Goal: Information Seeking & Learning: Learn about a topic

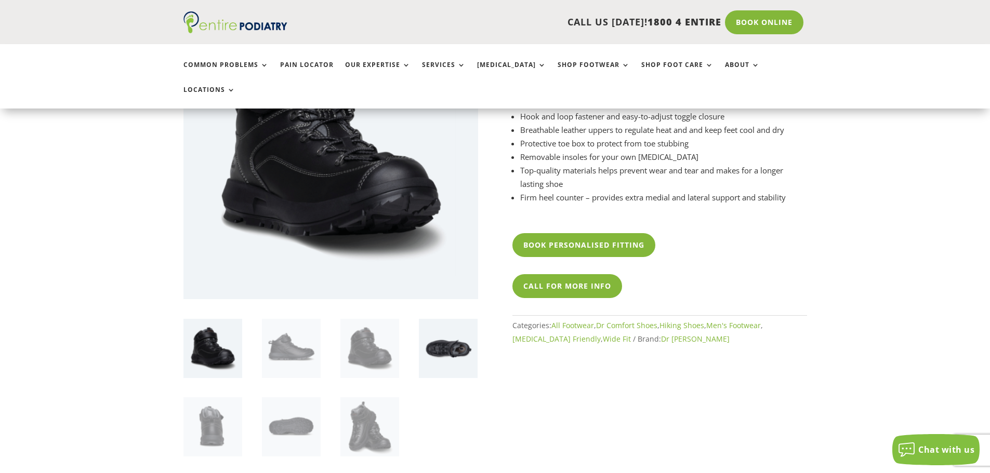
click at [435, 324] on img at bounding box center [448, 348] width 59 height 59
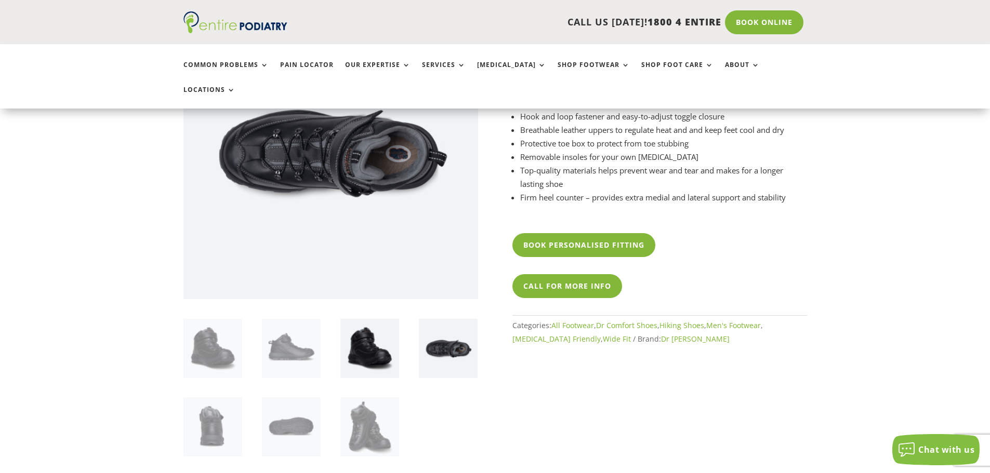
click at [366, 325] on img at bounding box center [369, 348] width 59 height 59
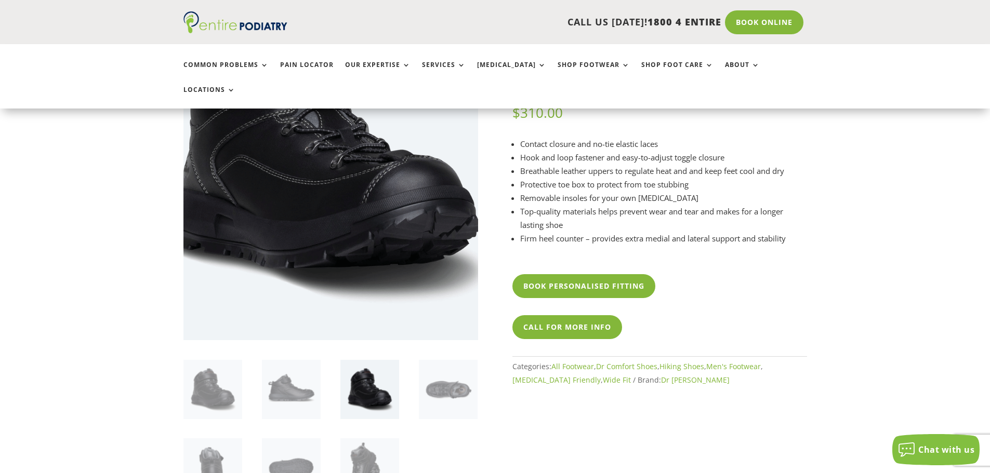
scroll to position [125, 0]
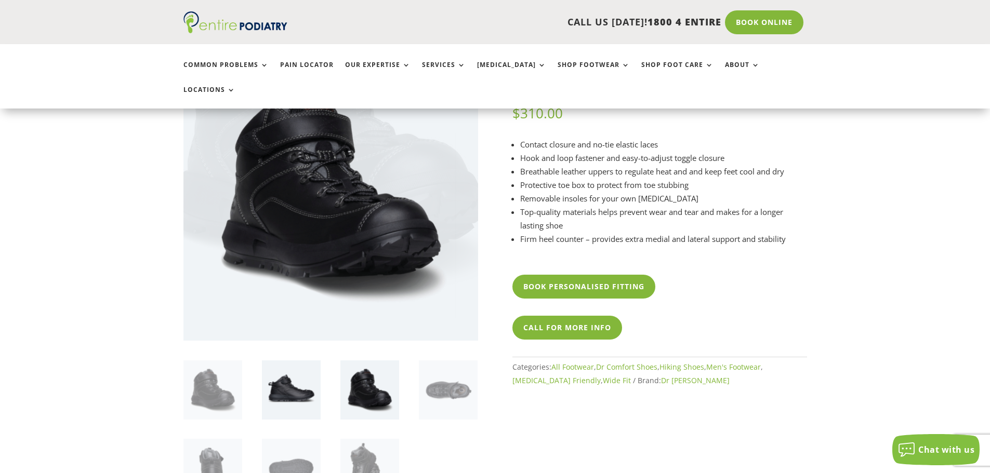
click at [285, 361] on img at bounding box center [291, 390] width 59 height 59
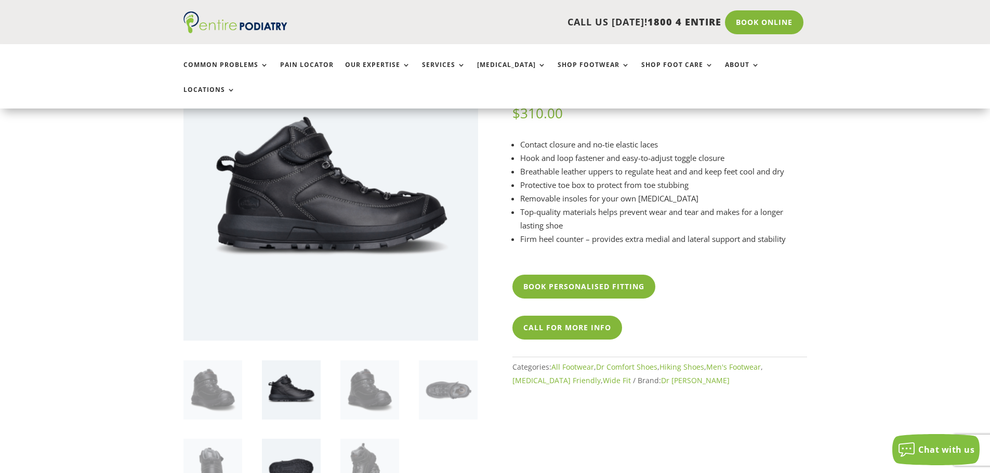
click at [281, 447] on img at bounding box center [291, 468] width 59 height 59
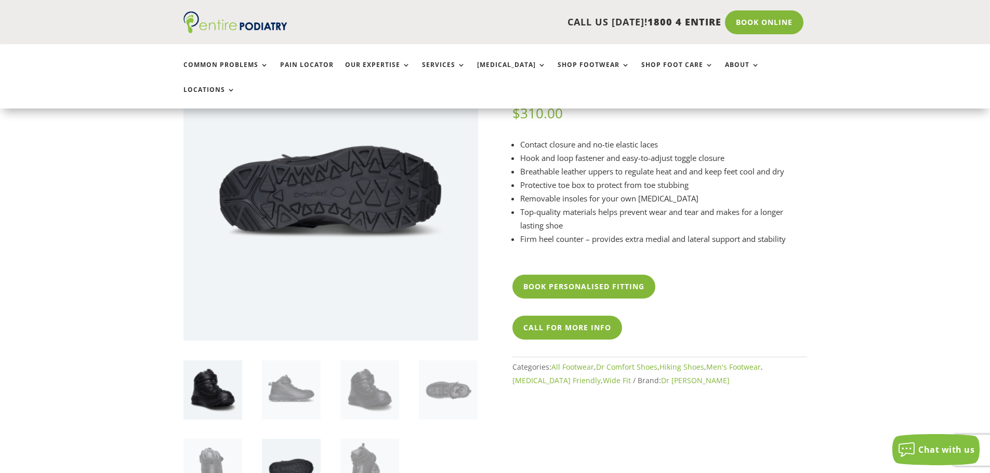
click at [200, 378] on img at bounding box center [212, 390] width 59 height 59
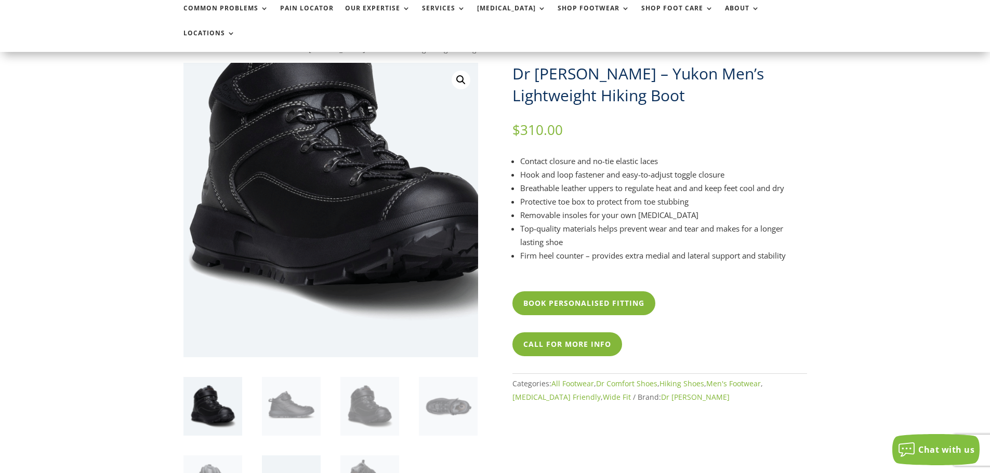
scroll to position [0, 0]
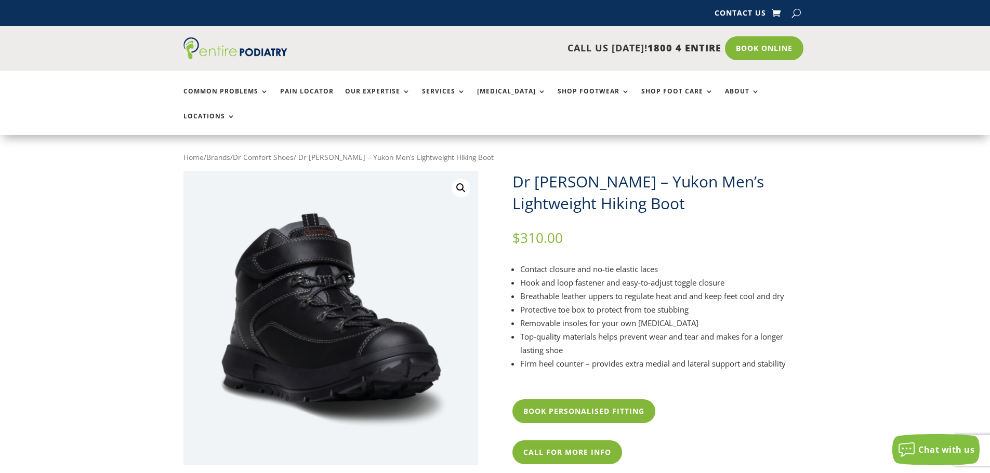
click at [293, 152] on link "Dr Comfort Shoes" at bounding box center [263, 157] width 61 height 10
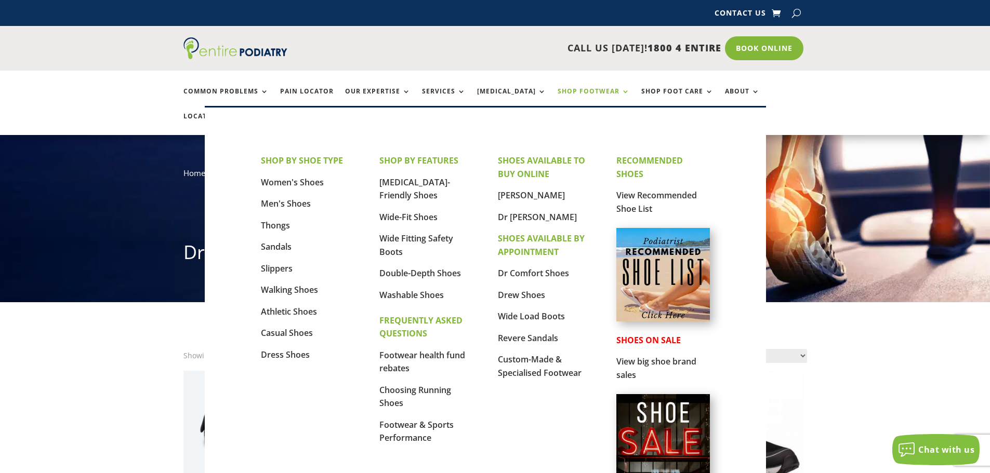
click at [602, 94] on link "Shop Footwear" at bounding box center [594, 99] width 72 height 22
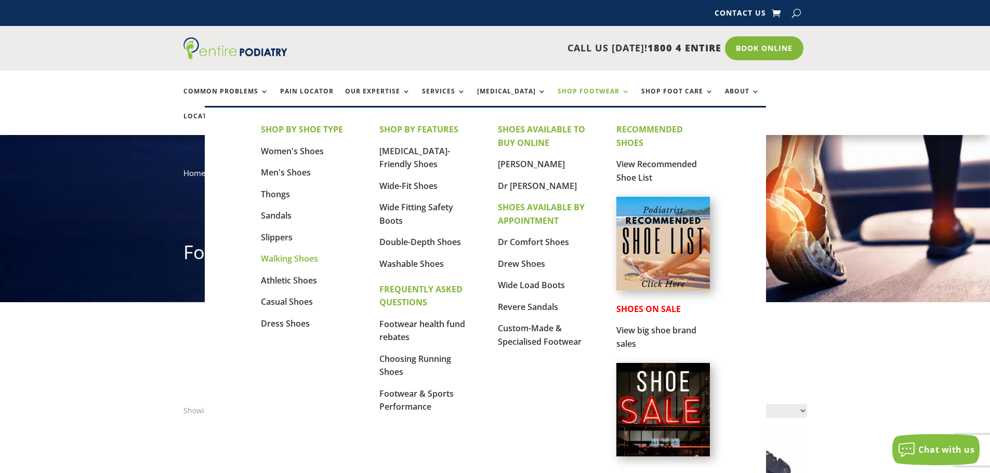
click at [296, 258] on link "Walking Shoes" at bounding box center [289, 258] width 57 height 11
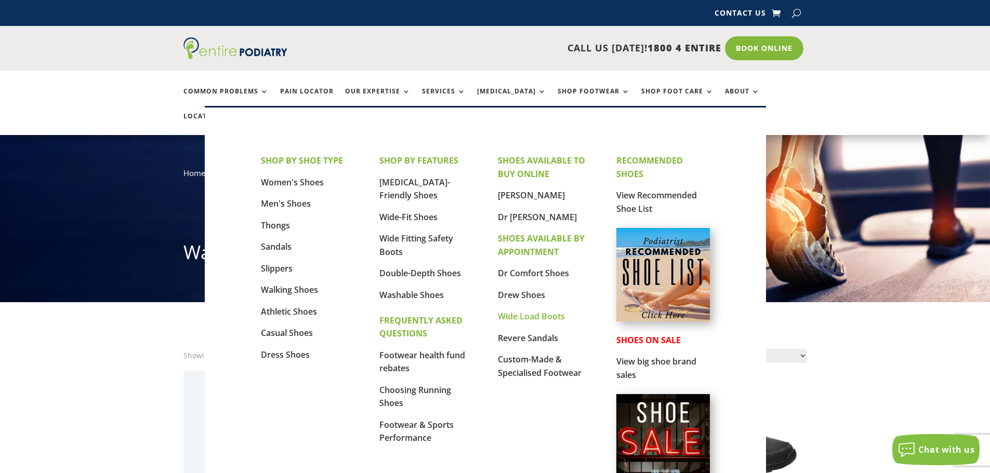
click at [531, 317] on link "Wide Load Boots" at bounding box center [531, 316] width 67 height 11
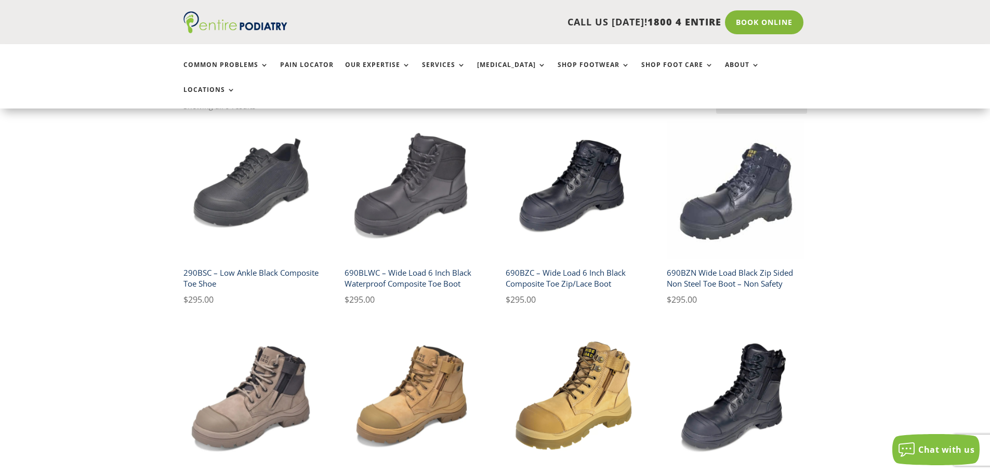
scroll to position [291, 0]
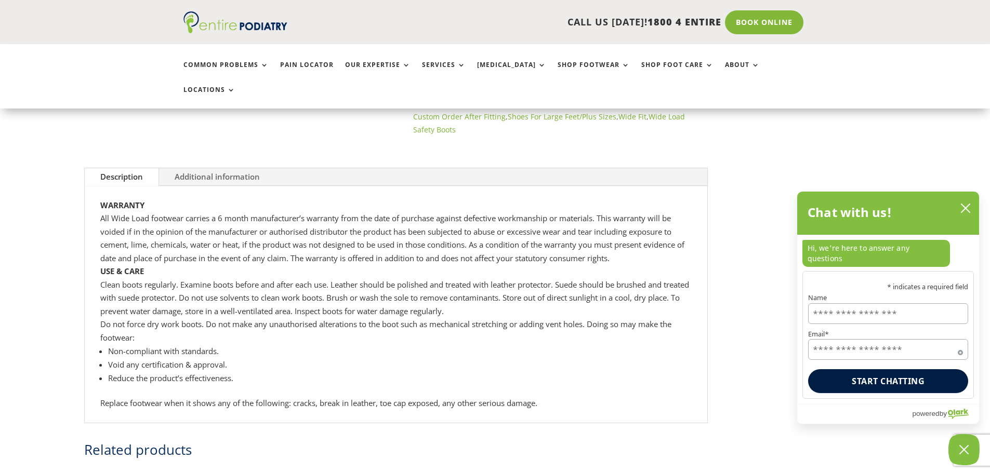
scroll to position [457, 0]
